Goal: Information Seeking & Learning: Learn about a topic

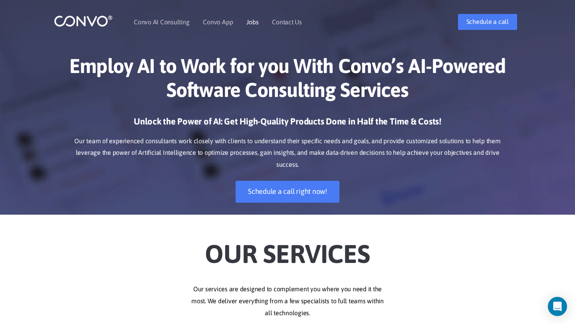
click at [254, 23] on link "Jobs" at bounding box center [252, 22] width 12 height 6
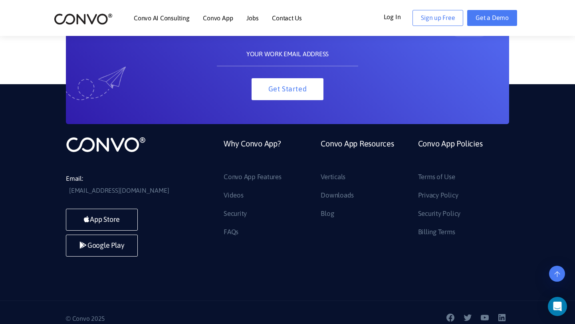
scroll to position [808, 0]
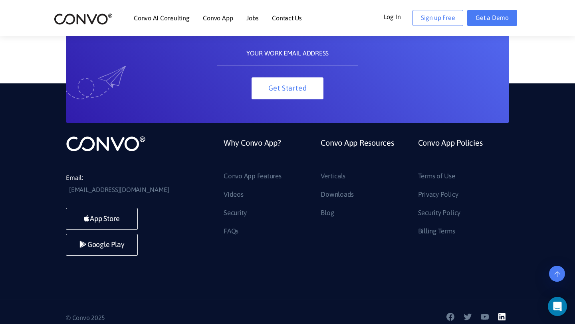
click at [502, 312] on icon at bounding box center [502, 317] width 10 height 10
